Goal: Check status: Check status

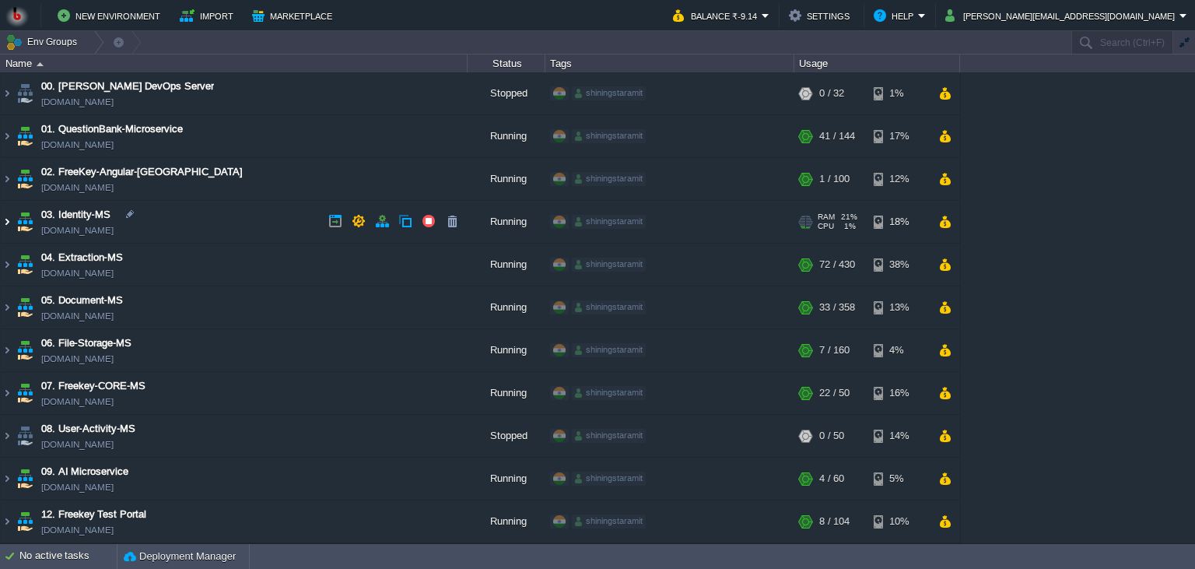
click at [10, 225] on img at bounding box center [7, 222] width 12 height 42
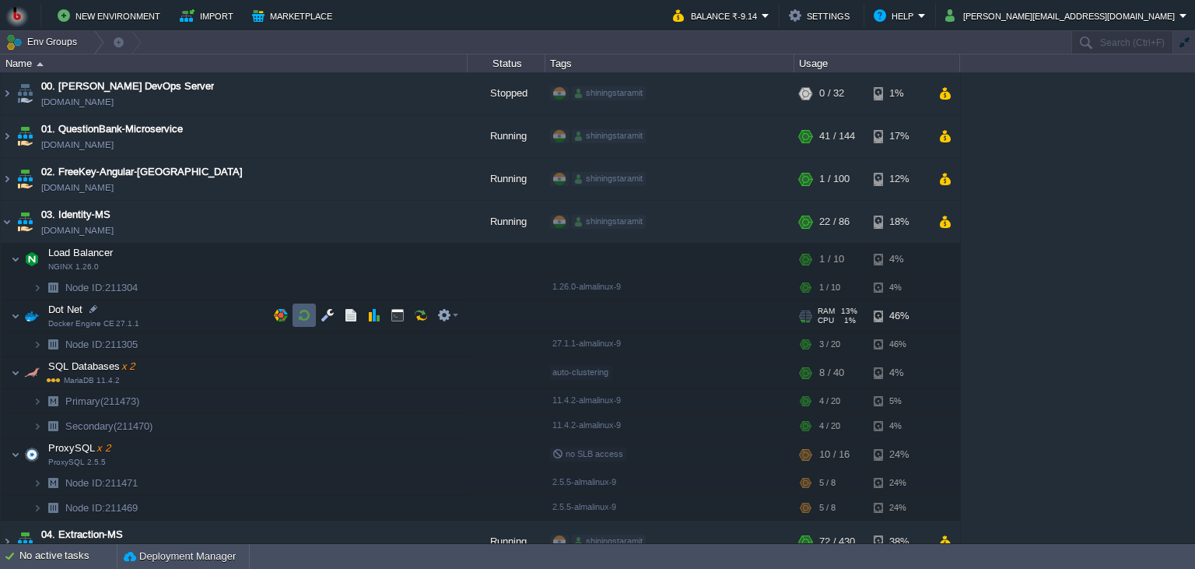
click at [303, 313] on button "button" at bounding box center [304, 315] width 14 height 14
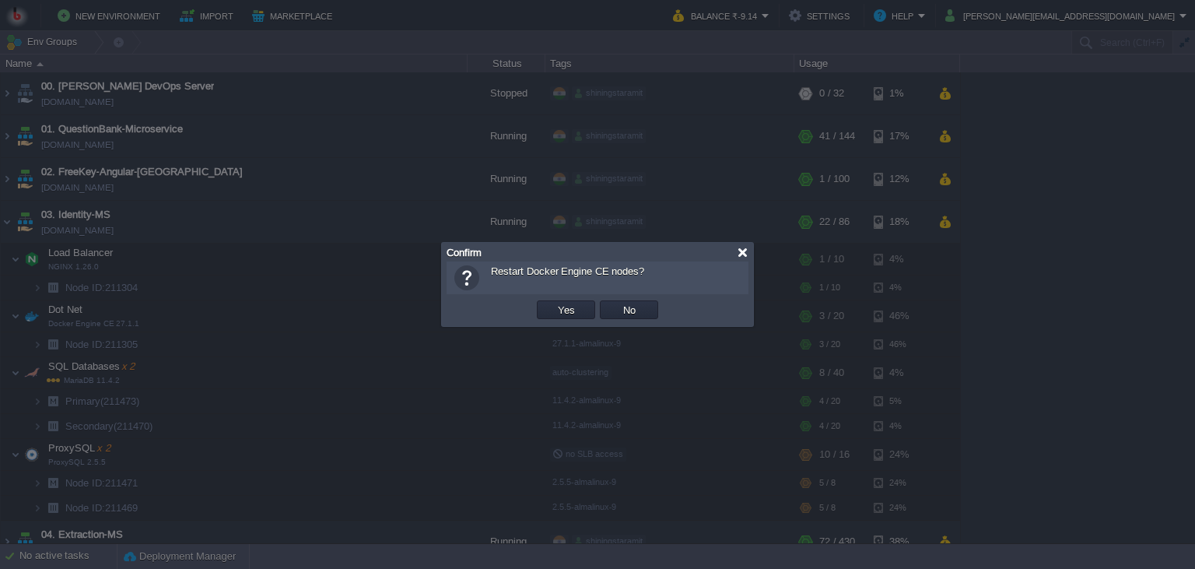
click at [742, 249] on div at bounding box center [743, 253] width 12 height 12
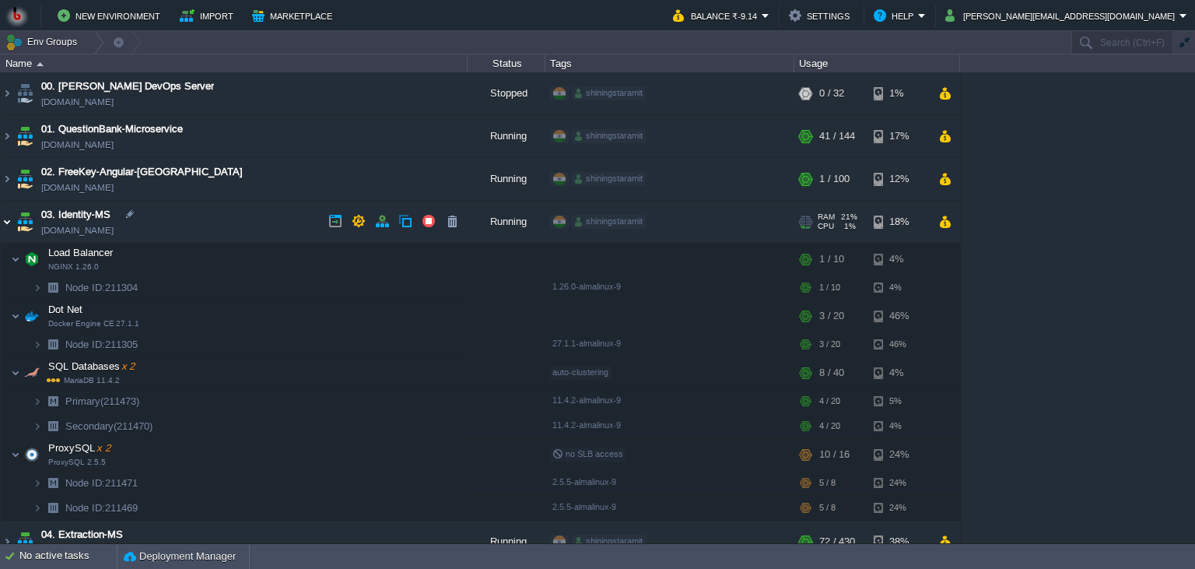
click at [11, 226] on img at bounding box center [7, 222] width 12 height 42
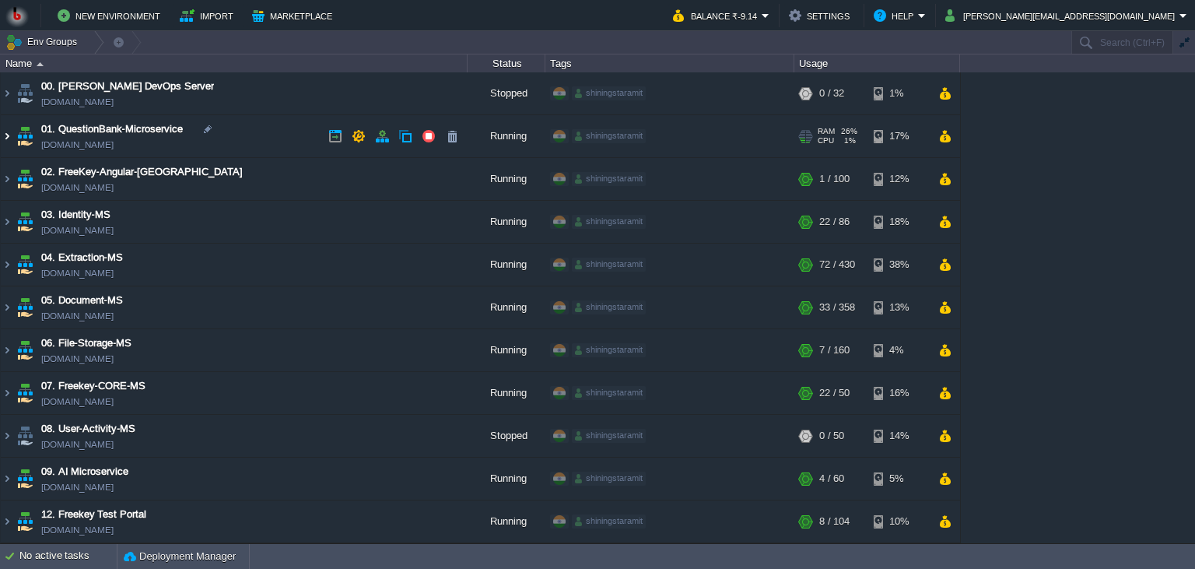
click at [8, 142] on img at bounding box center [7, 136] width 12 height 42
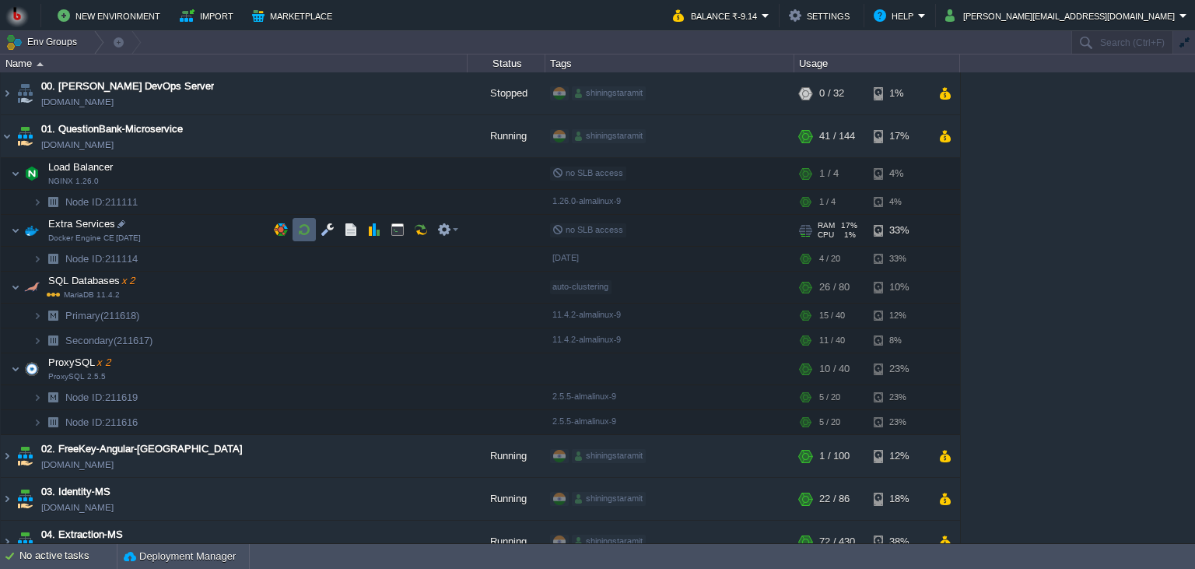
click at [304, 233] on button "button" at bounding box center [304, 229] width 14 height 14
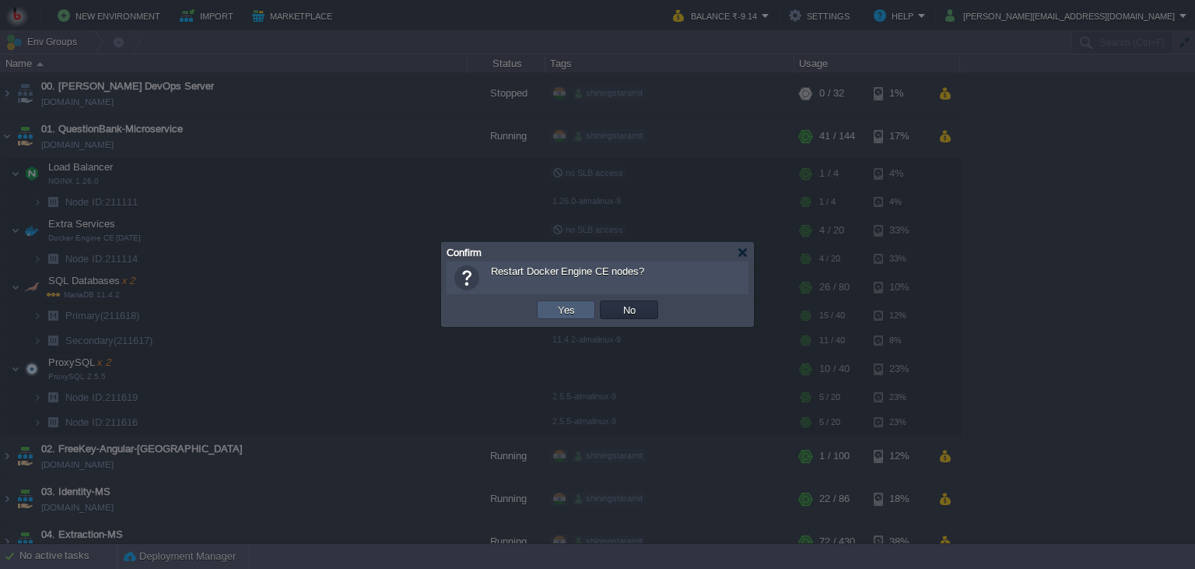
click at [548, 311] on td "Yes" at bounding box center [566, 309] width 58 height 19
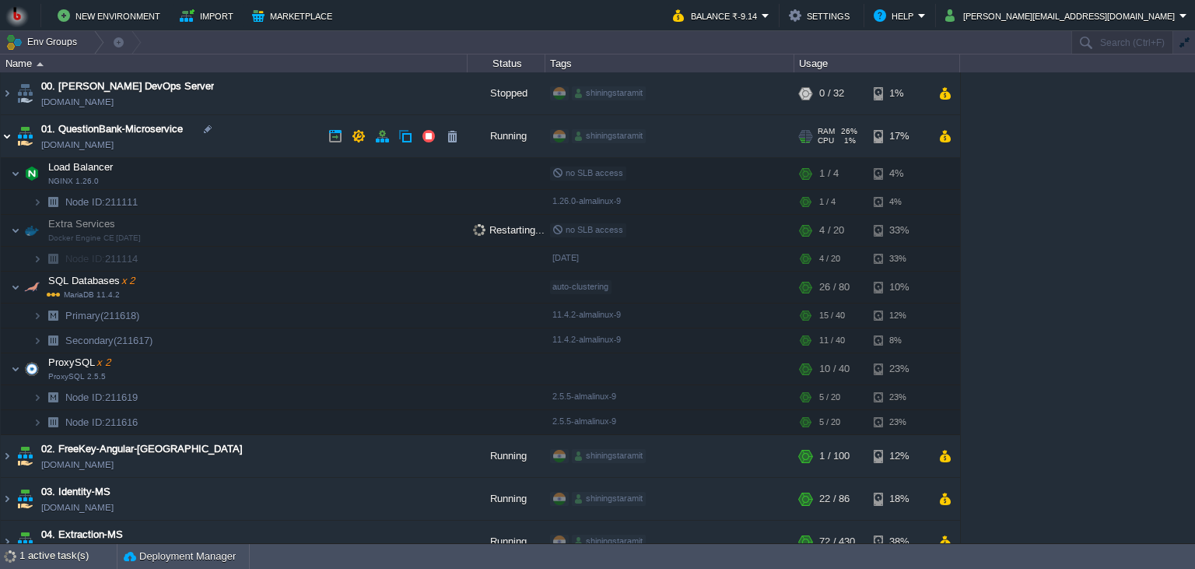
click at [1, 128] on img at bounding box center [7, 136] width 12 height 42
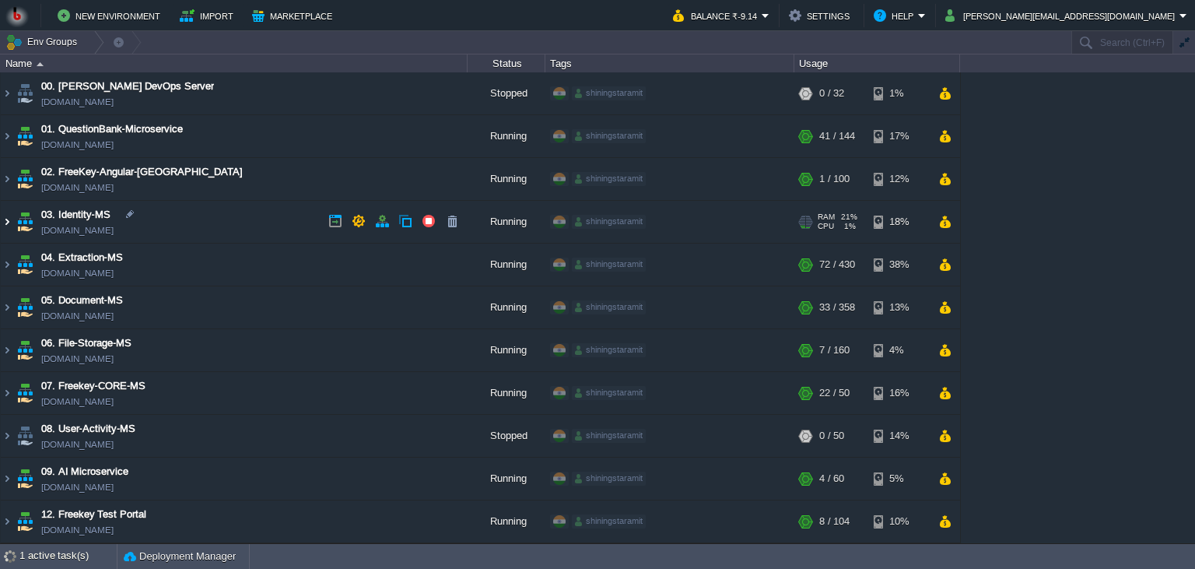
click at [7, 215] on img at bounding box center [7, 222] width 12 height 42
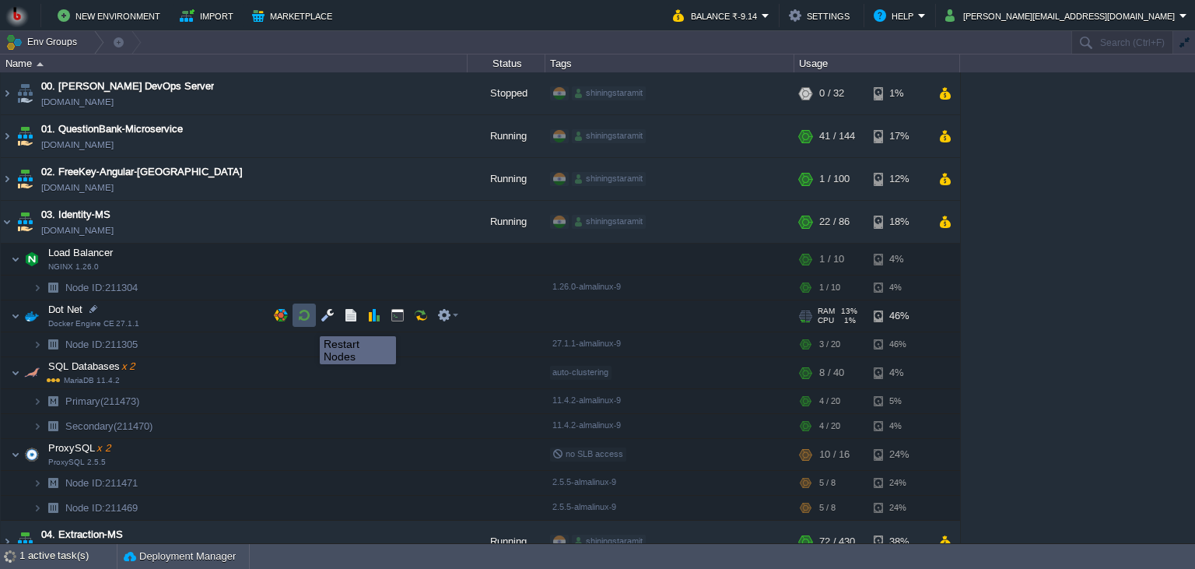
click at [308, 322] on button "button" at bounding box center [304, 315] width 14 height 14
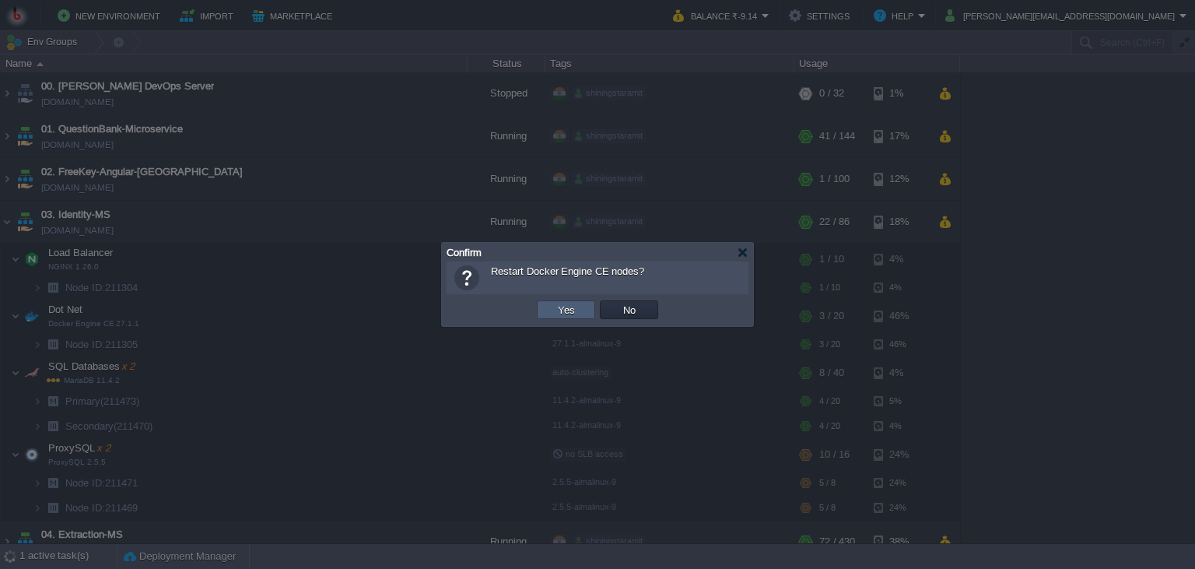
click at [552, 313] on td "Yes" at bounding box center [566, 309] width 58 height 19
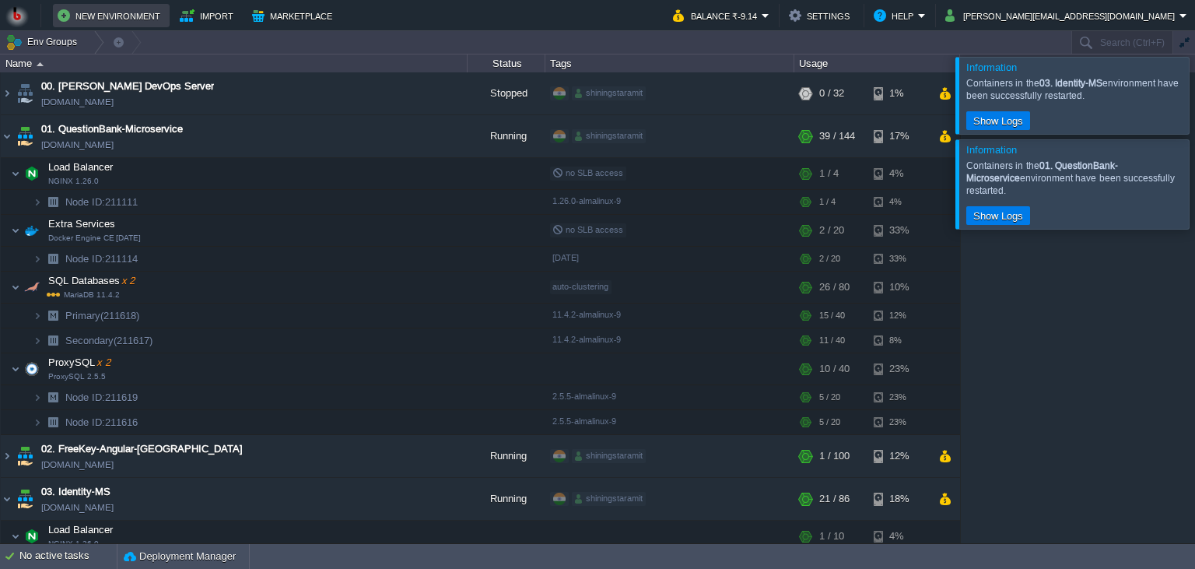
scroll to position [47, 0]
